Goal: Navigation & Orientation: Find specific page/section

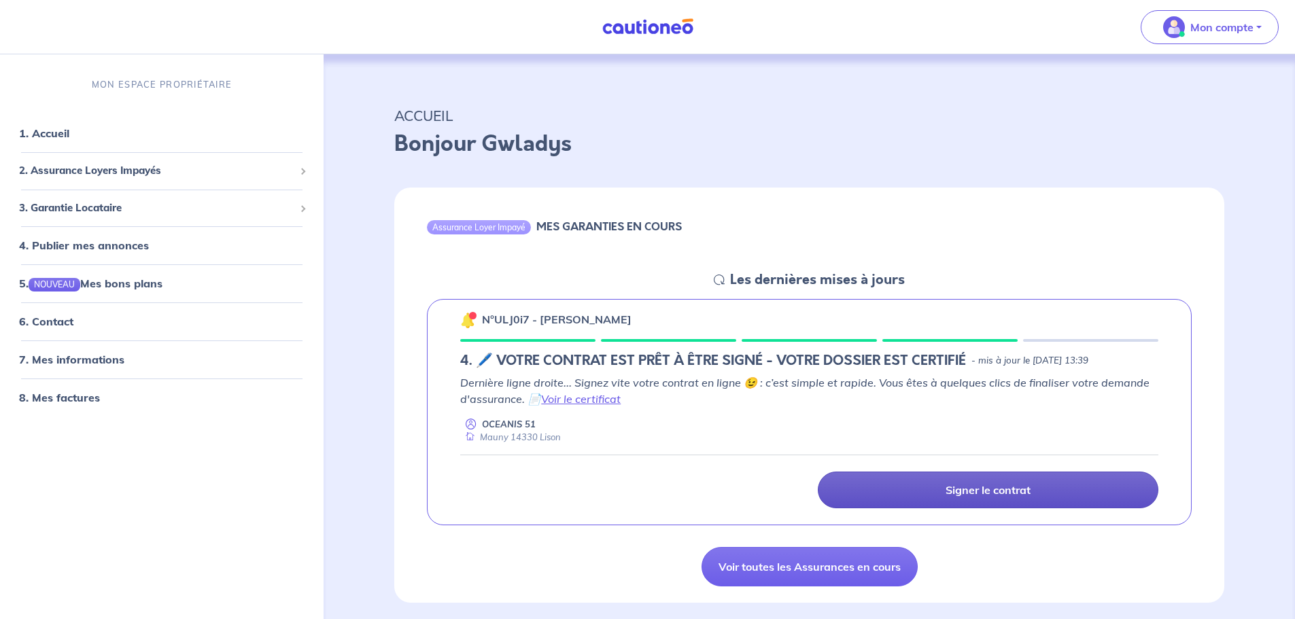
click at [950, 489] on p "Signer le contrat" at bounding box center [988, 490] width 85 height 14
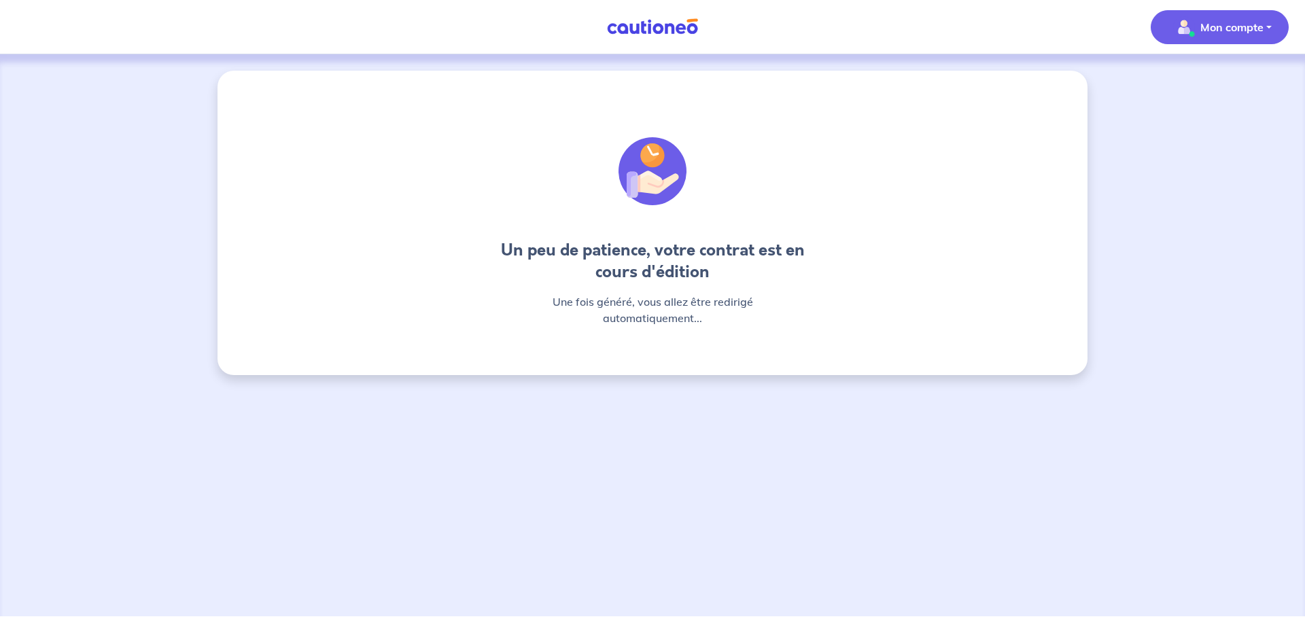
click at [1221, 31] on p "Mon compte" at bounding box center [1232, 27] width 63 height 16
click at [668, 29] on img at bounding box center [653, 26] width 102 height 17
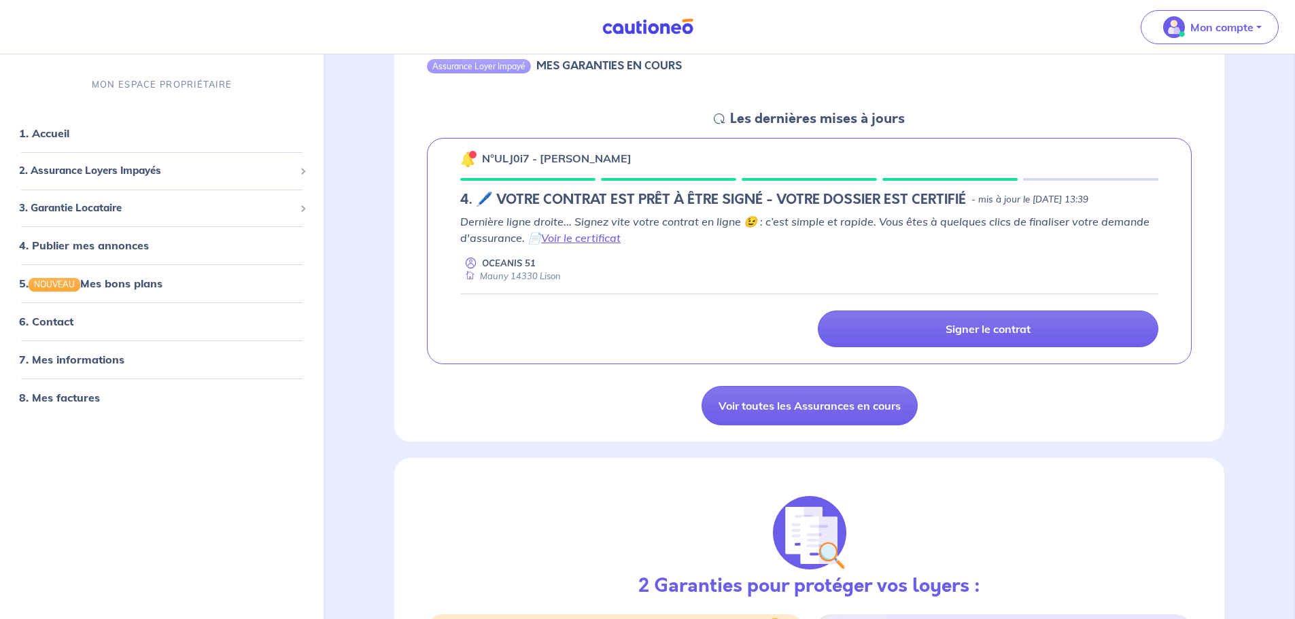
scroll to position [93, 0]
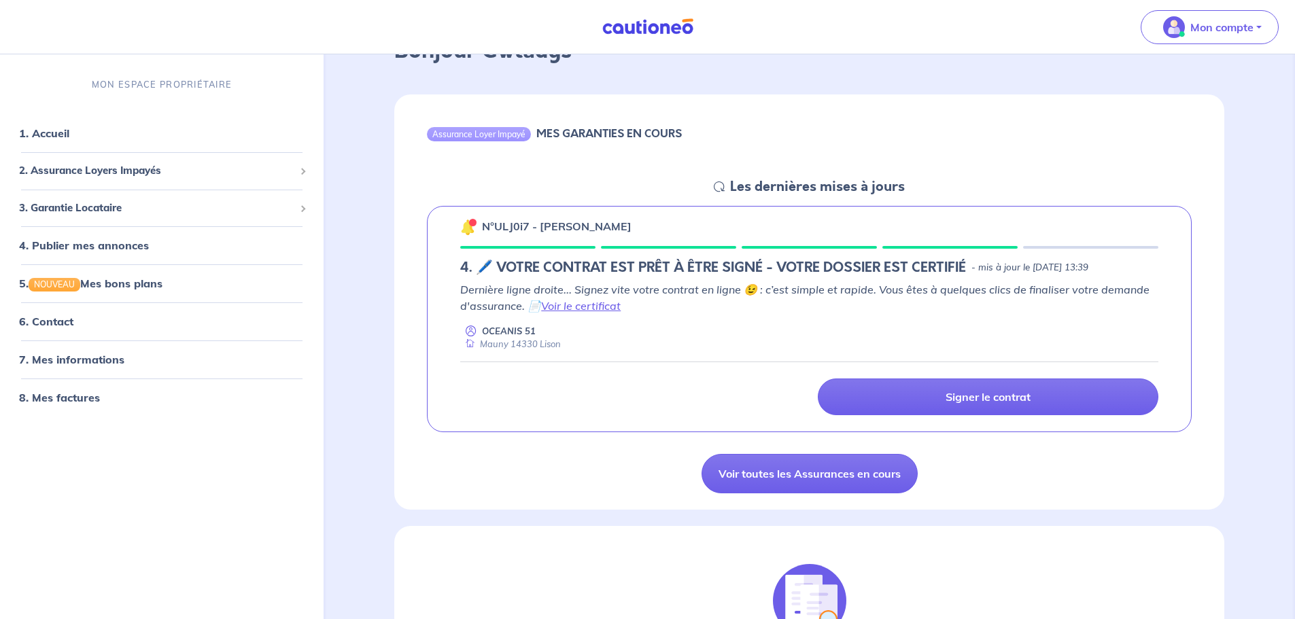
click at [663, 37] on link at bounding box center [648, 27] width 102 height 24
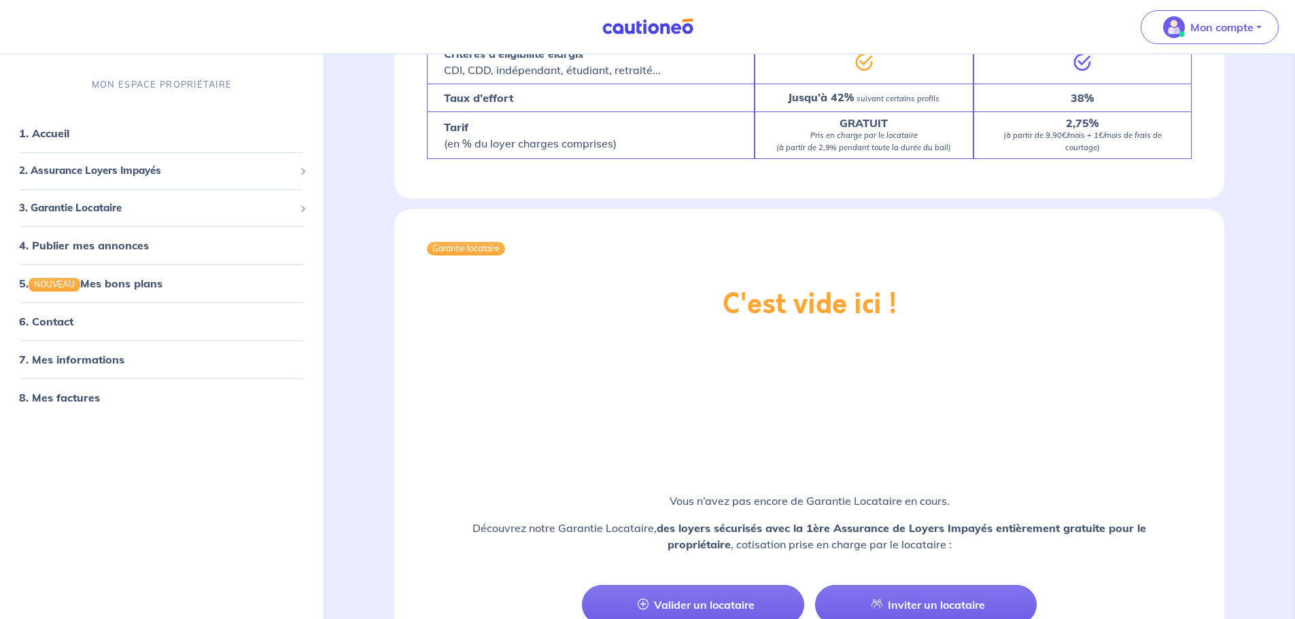
scroll to position [1385, 0]
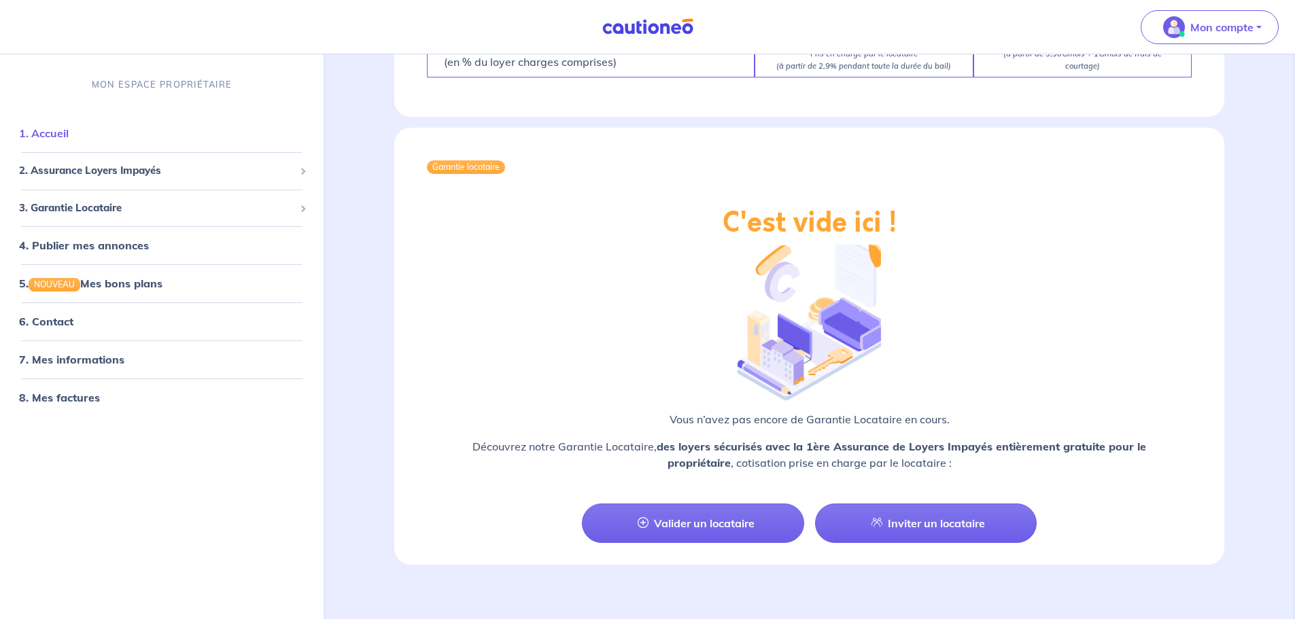
click at [56, 135] on link "1. Accueil" at bounding box center [44, 133] width 50 height 14
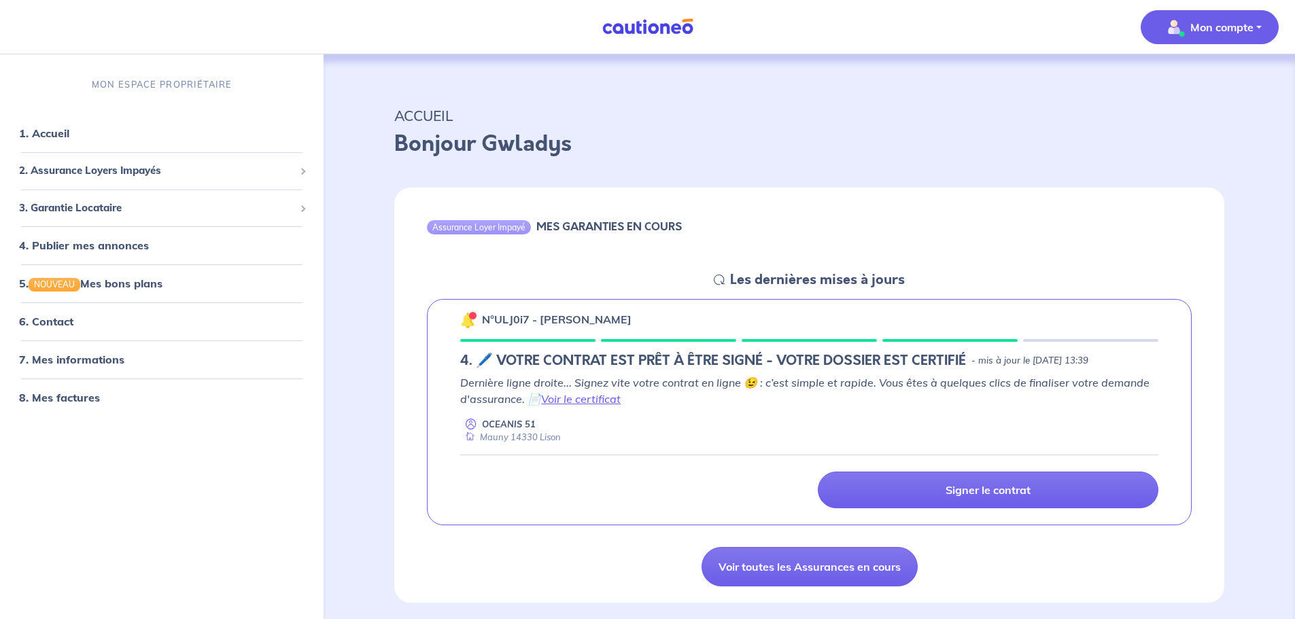
click at [1206, 33] on p "Mon compte" at bounding box center [1221, 27] width 63 height 16
click at [1203, 82] on link "Mes informations" at bounding box center [1195, 84] width 109 height 22
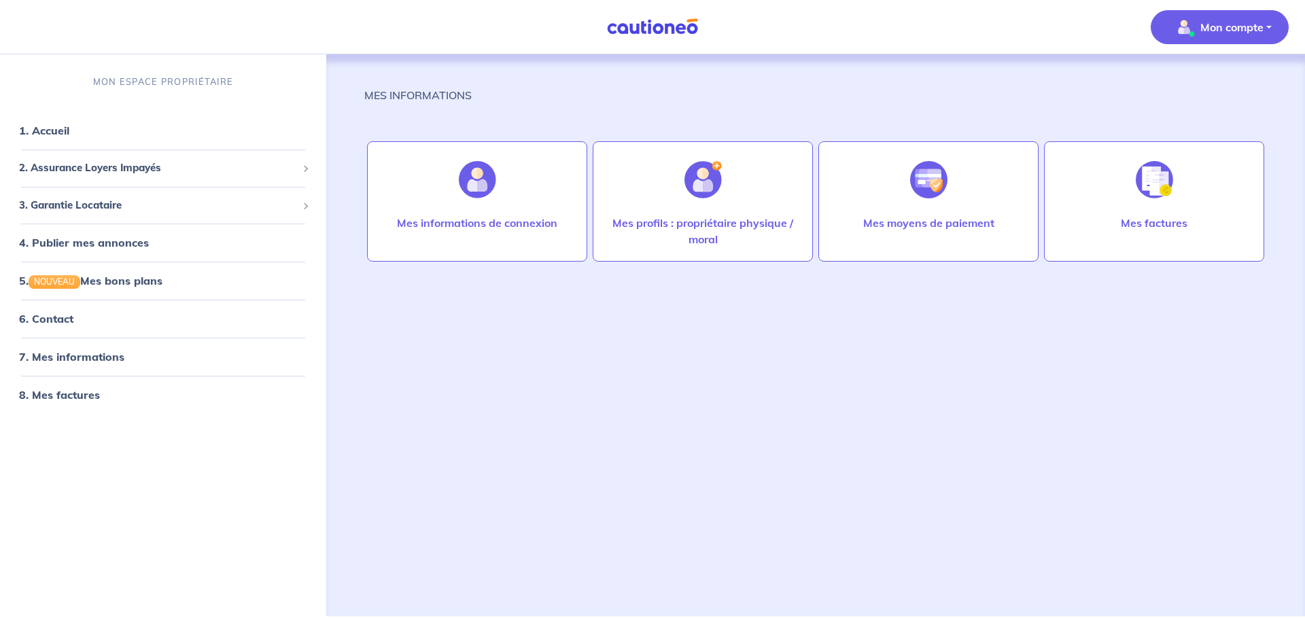
click at [1220, 31] on p "Mon compte" at bounding box center [1232, 27] width 63 height 16
click at [52, 313] on link "6. Contact" at bounding box center [45, 319] width 53 height 14
